Goal: Share content: Share content

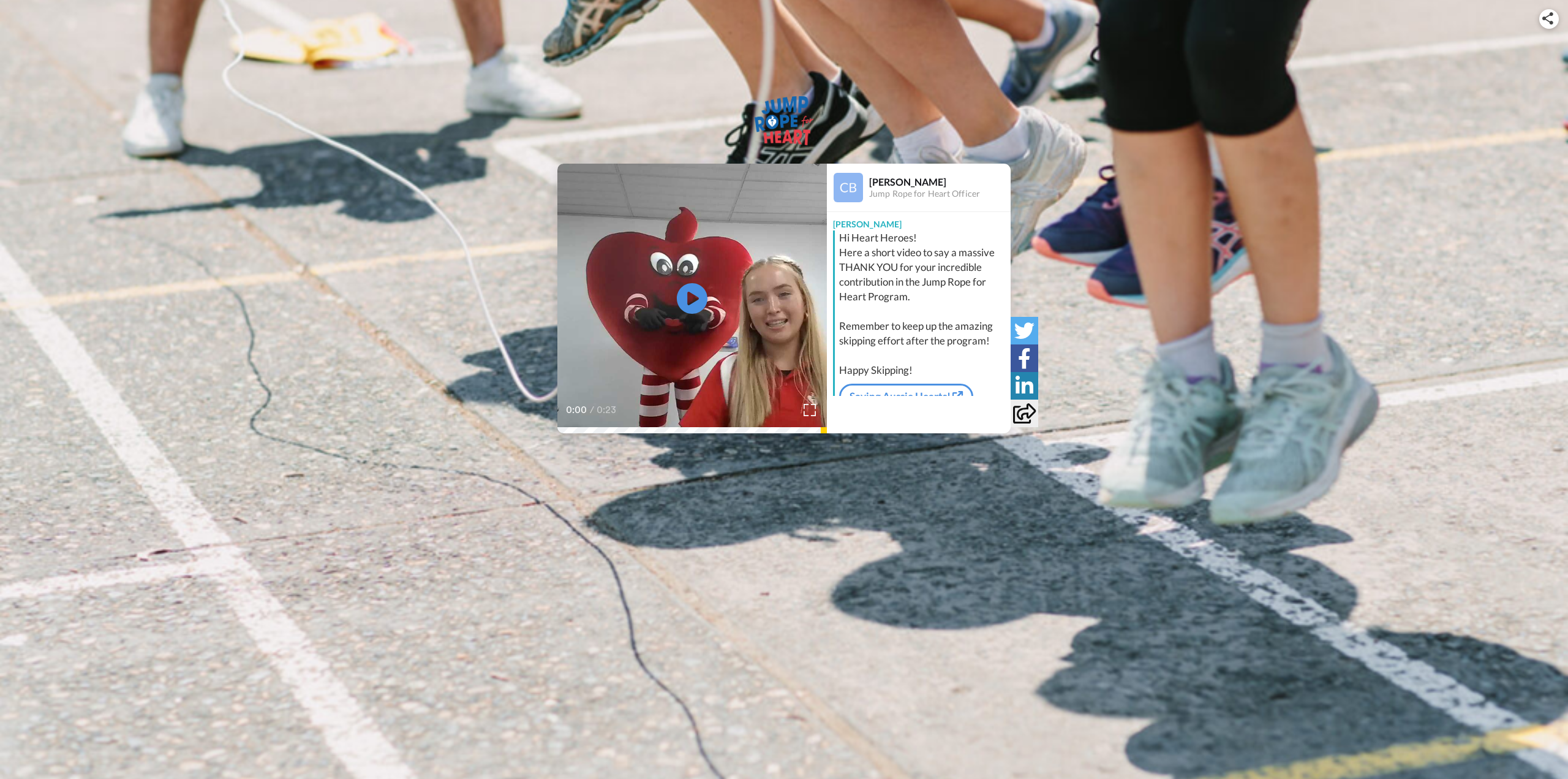
scroll to position [21, 0]
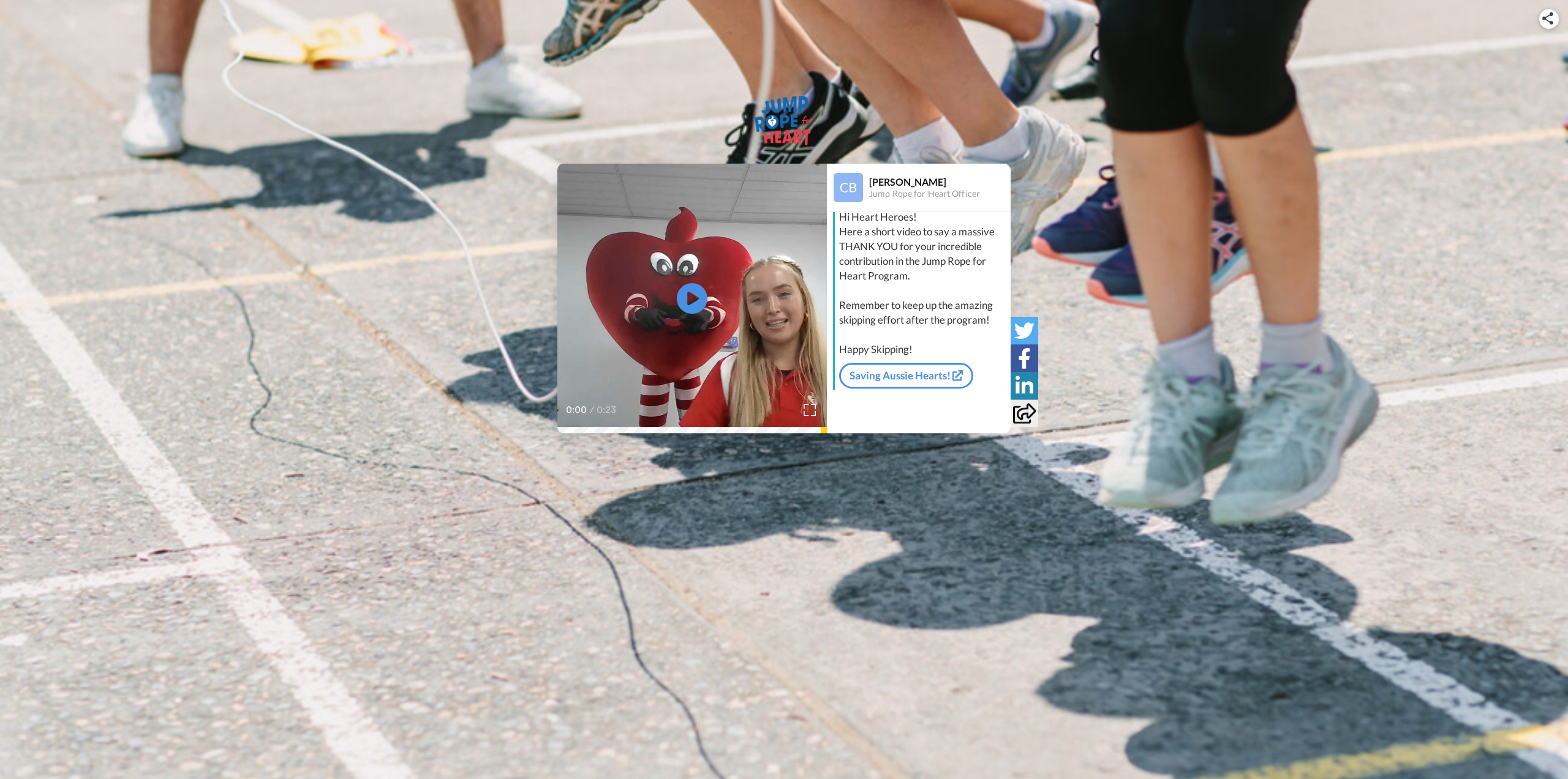
click at [1026, 411] on icon at bounding box center [1024, 412] width 23 height 20
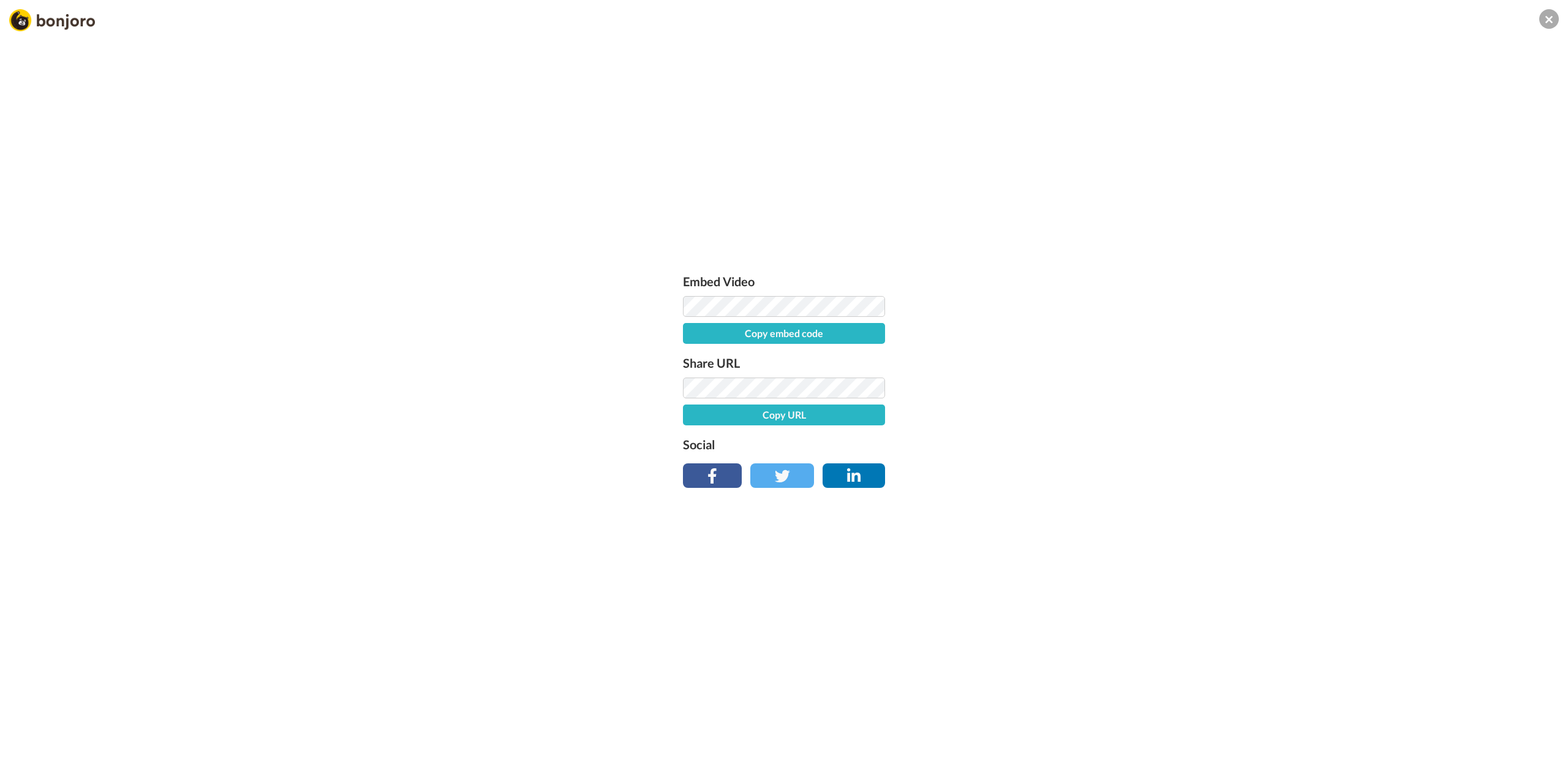
click at [795, 333] on button "Copy embed code" at bounding box center [784, 334] width 202 height 21
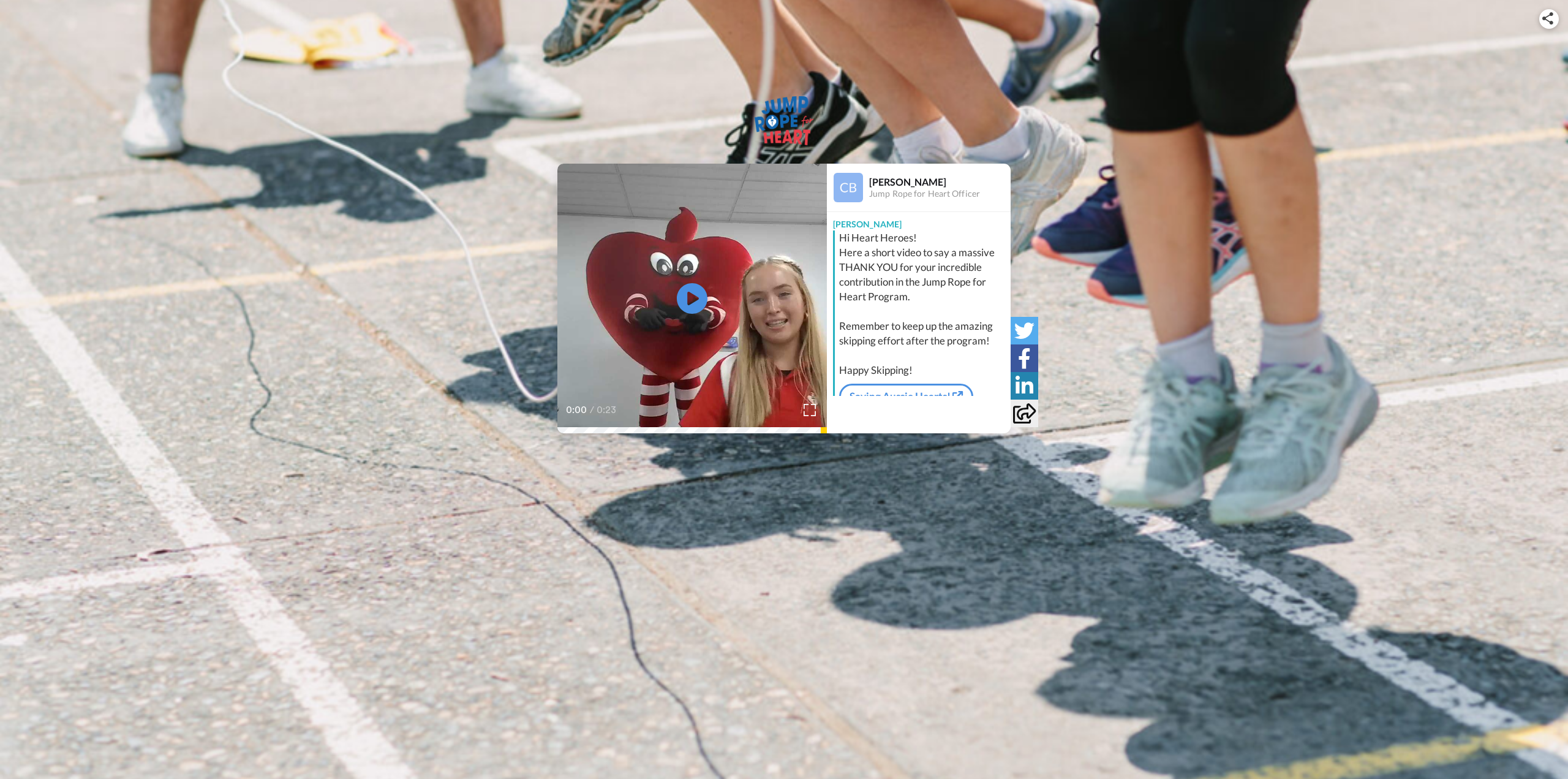
drag, startPoint x: 810, startPoint y: 408, endPoint x: 810, endPoint y: 482, distance: 74.0
click at [810, 408] on img at bounding box center [809, 409] width 12 height 12
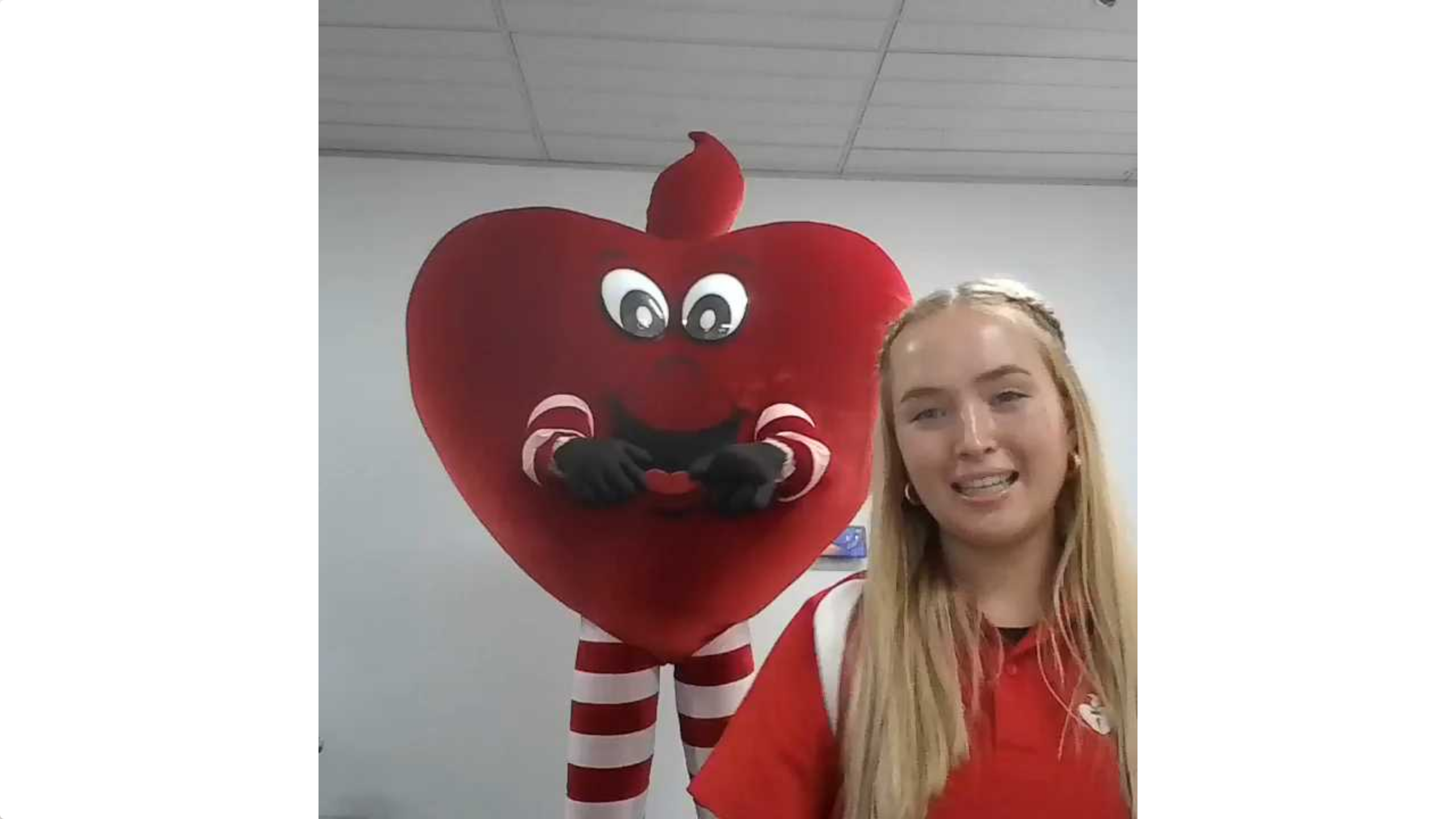
click at [1229, 475] on video at bounding box center [728, 409] width 1456 height 819
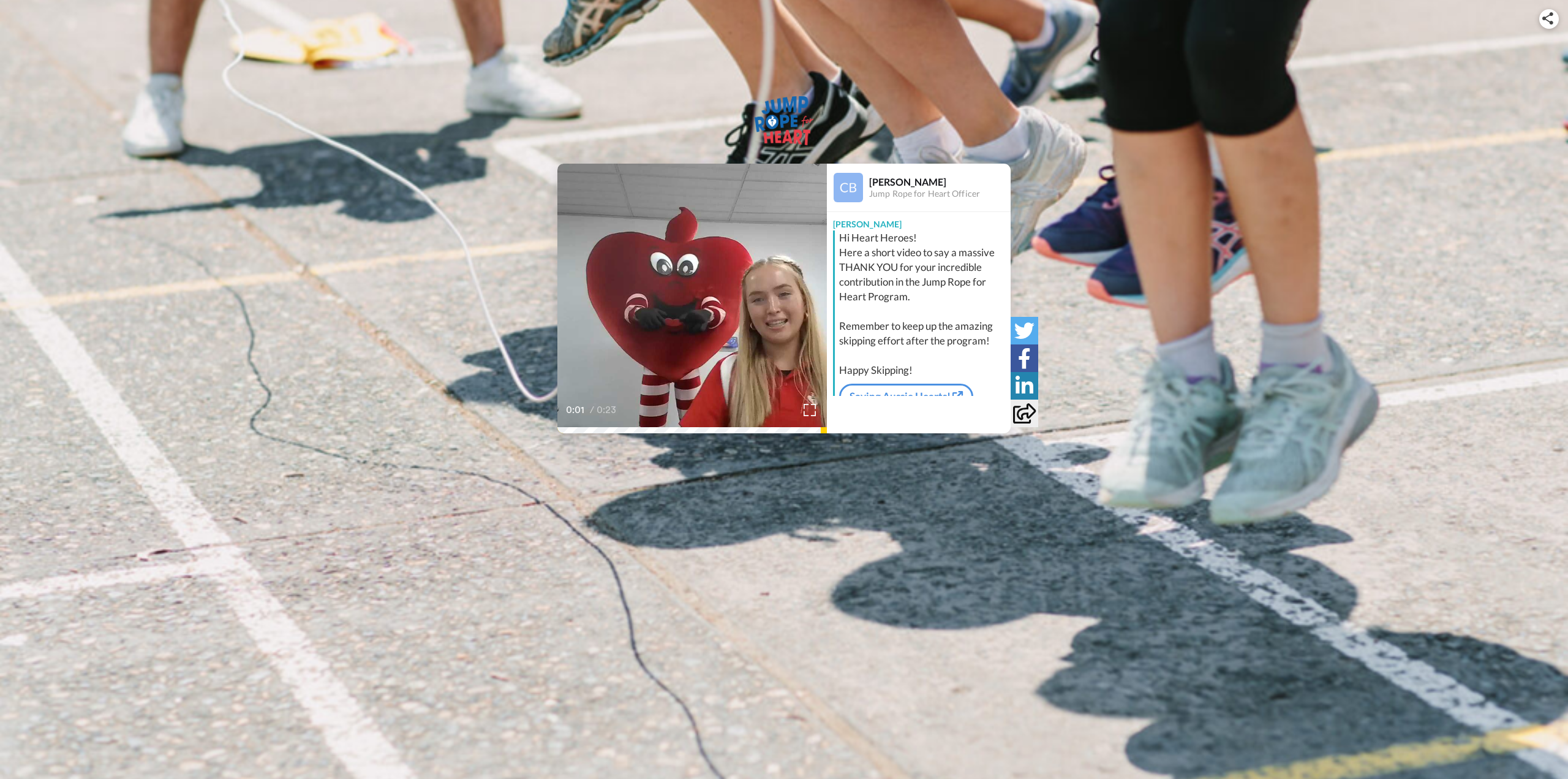
click at [712, 328] on video at bounding box center [692, 299] width 269 height 269
